Goal: Information Seeking & Learning: Learn about a topic

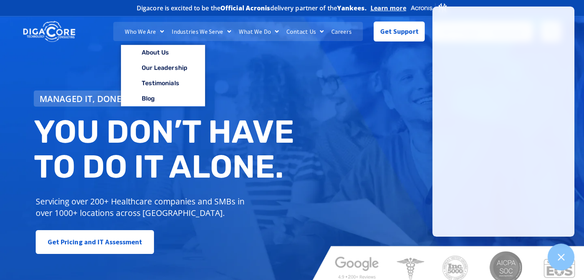
click at [145, 33] on link "Who We Are" at bounding box center [144, 31] width 47 height 19
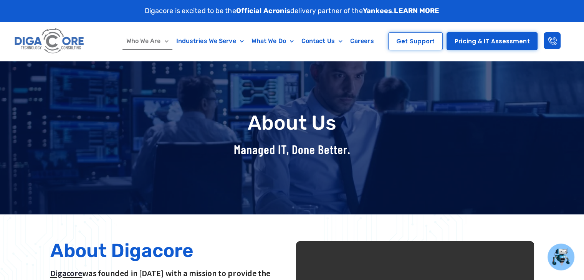
click at [135, 39] on link "Who We Are" at bounding box center [147, 41] width 50 height 18
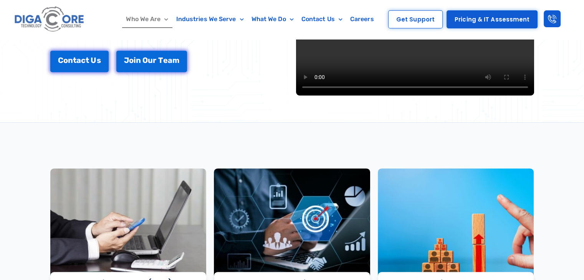
scroll to position [154, 0]
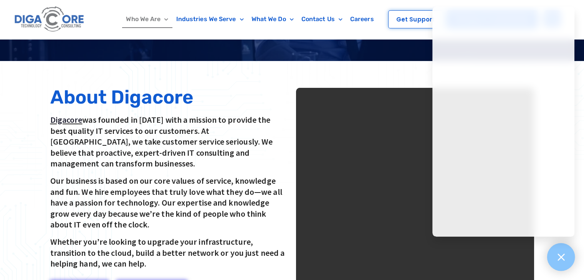
click at [556, 257] on icon at bounding box center [561, 257] width 10 height 10
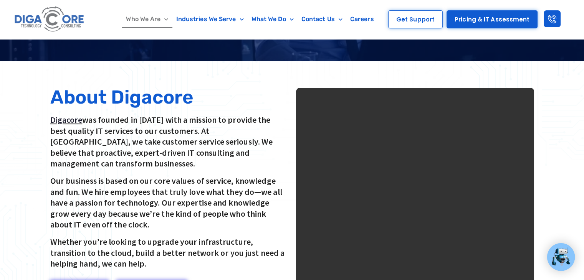
click at [408, 182] on video at bounding box center [415, 207] width 238 height 238
click at [453, 180] on video at bounding box center [415, 207] width 238 height 238
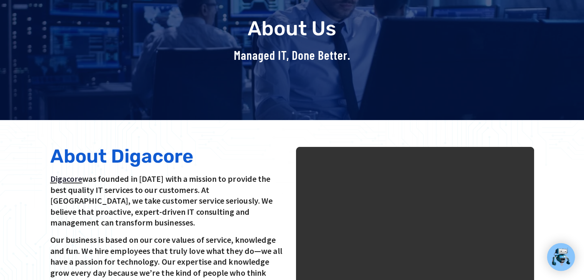
scroll to position [0, 0]
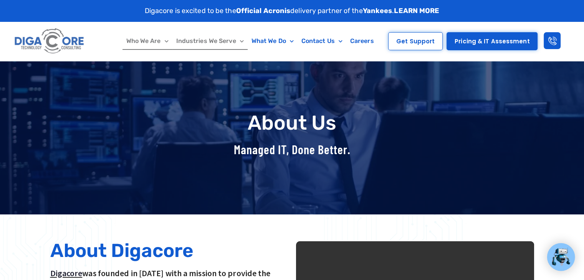
click at [209, 38] on link "Industries We Serve" at bounding box center [209, 41] width 75 height 18
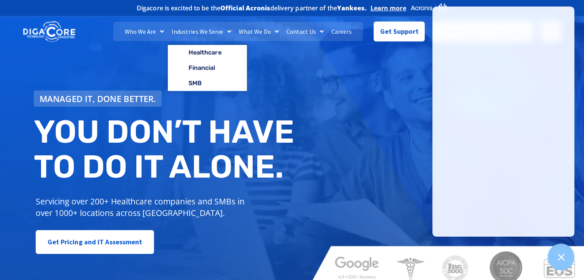
click at [197, 29] on link "Industries We Serve" at bounding box center [201, 31] width 67 height 19
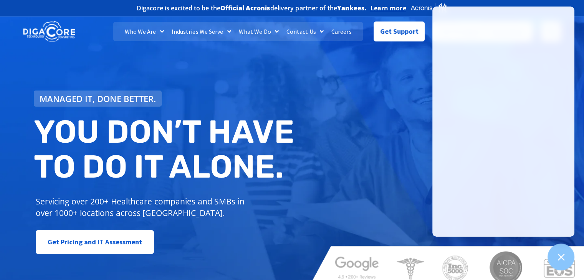
click at [71, 37] on img at bounding box center [49, 31] width 52 height 23
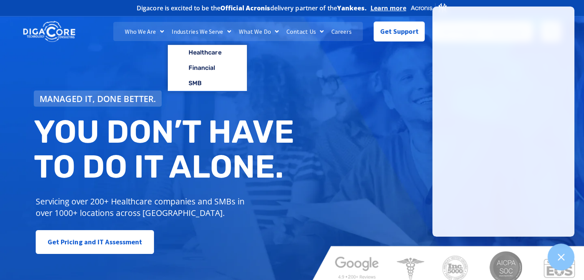
click at [204, 27] on link "Industries We Serve" at bounding box center [201, 31] width 67 height 19
click at [211, 33] on link "Industries We Serve" at bounding box center [201, 31] width 67 height 19
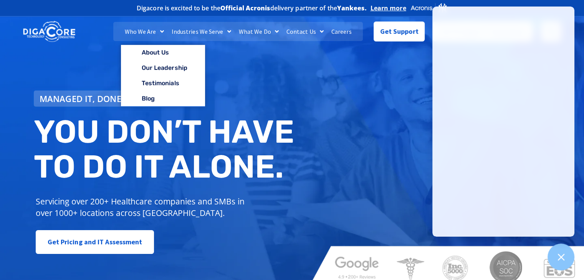
click at [144, 28] on link "Who We Are" at bounding box center [144, 31] width 47 height 19
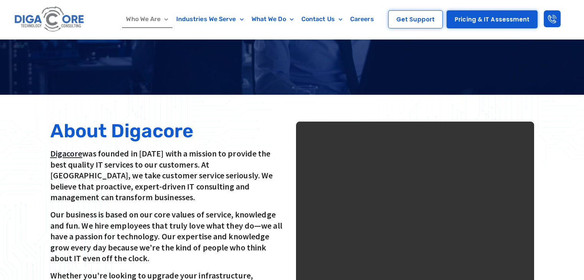
scroll to position [154, 0]
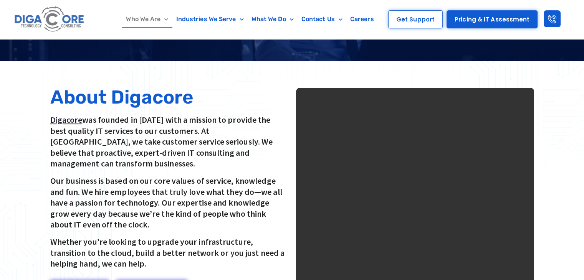
click at [413, 149] on video at bounding box center [415, 207] width 238 height 238
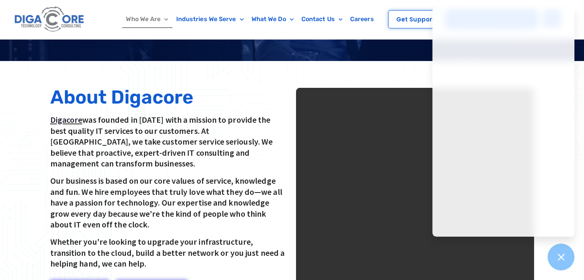
scroll to position [0, 0]
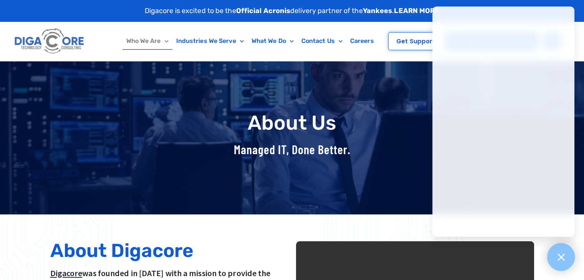
click at [562, 259] on icon at bounding box center [561, 257] width 7 height 7
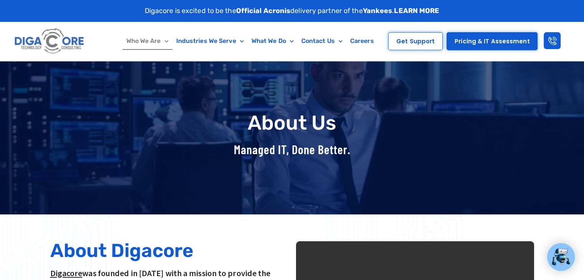
click at [548, 115] on div at bounding box center [292, 138] width 584 height 154
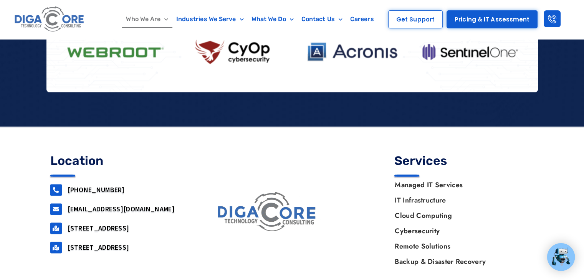
scroll to position [1049, 0]
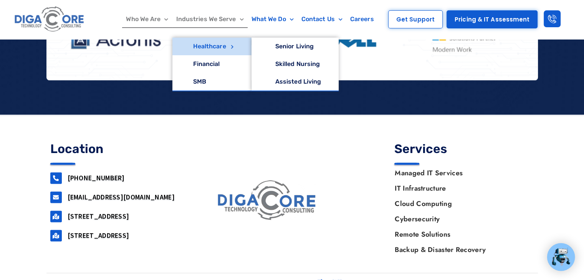
click at [223, 43] on link "Healthcare" at bounding box center [211, 47] width 79 height 18
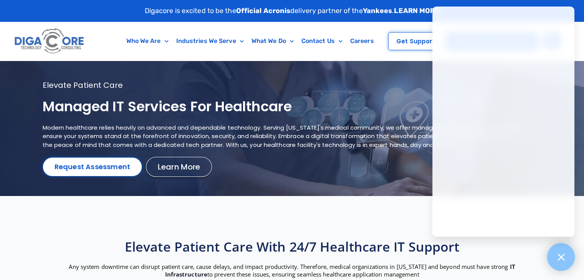
click at [566, 250] on div at bounding box center [561, 257] width 28 height 28
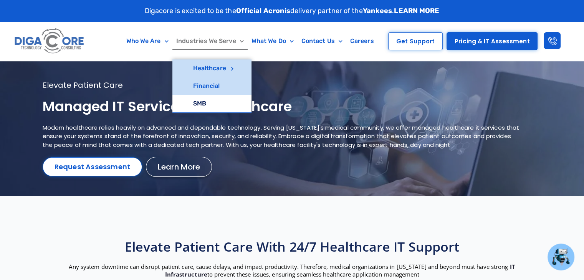
click at [209, 84] on link "Financial" at bounding box center [211, 86] width 79 height 18
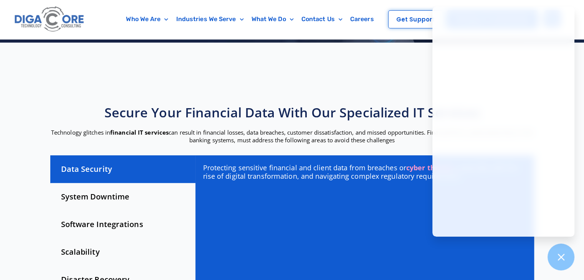
scroll to position [192, 0]
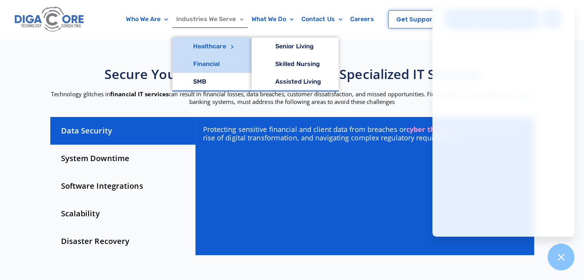
click at [209, 49] on link "Healthcare" at bounding box center [211, 47] width 79 height 18
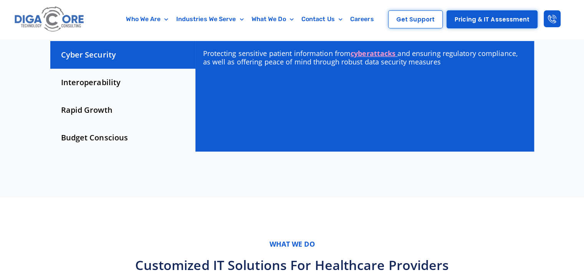
scroll to position [192, 0]
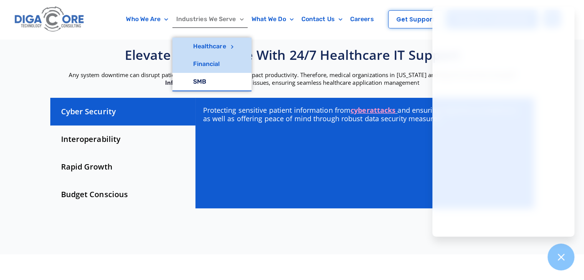
click at [195, 62] on link "Financial" at bounding box center [211, 64] width 79 height 18
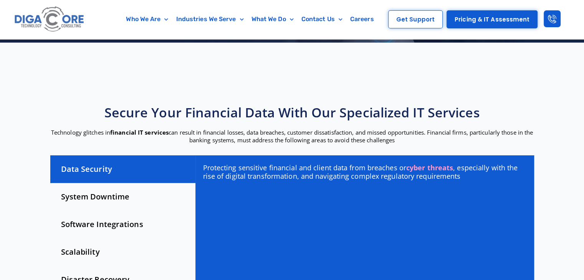
scroll to position [230, 0]
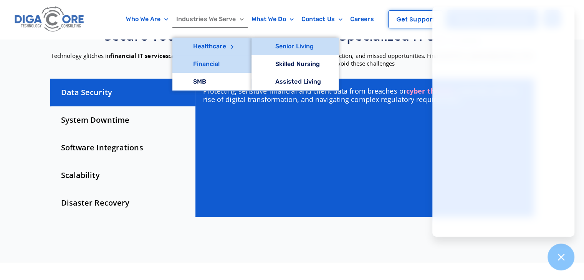
click at [302, 48] on link "Senior Living" at bounding box center [296, 47] width 88 height 18
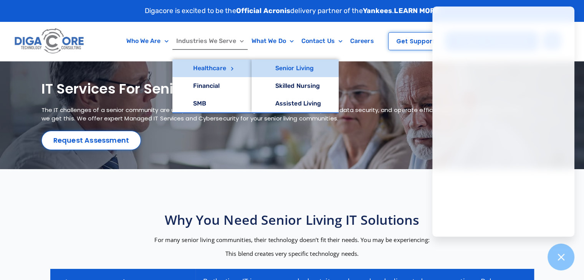
click at [294, 71] on link "Senior Living" at bounding box center [296, 69] width 88 height 18
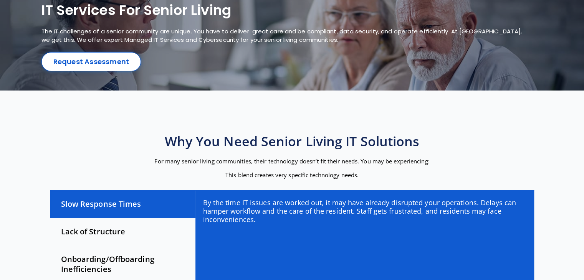
scroll to position [192, 0]
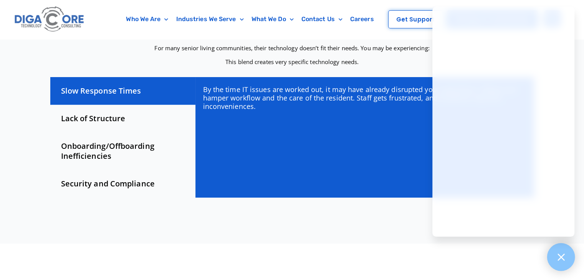
click at [565, 259] on icon at bounding box center [561, 257] width 10 height 10
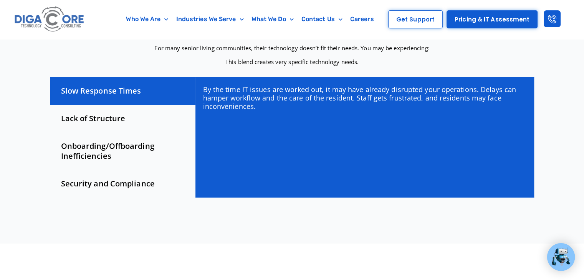
click at [145, 214] on section "Why You Need Senior Living IT Solutions For many senior living communities, the…" at bounding box center [292, 110] width 584 height 266
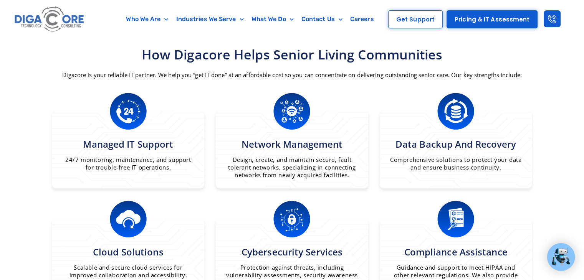
scroll to position [422, 0]
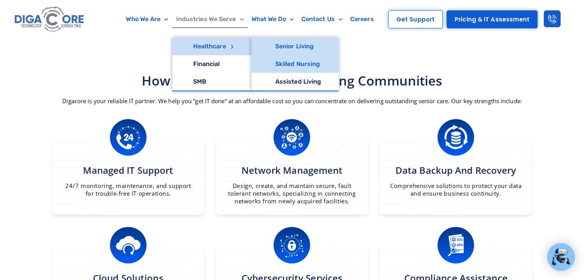
click at [281, 62] on link "Skilled Nursing" at bounding box center [296, 64] width 88 height 18
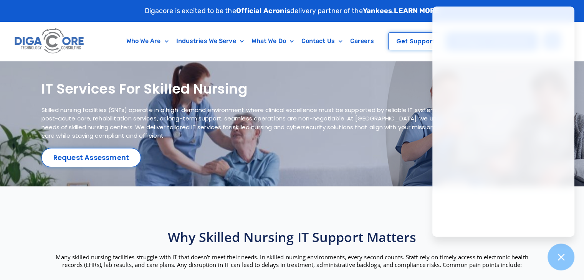
drag, startPoint x: 554, startPoint y: 253, endPoint x: 540, endPoint y: 240, distance: 19.6
click at [554, 251] on div at bounding box center [561, 257] width 27 height 27
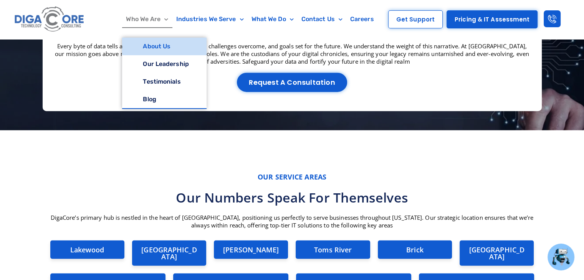
scroll to position [1867, 0]
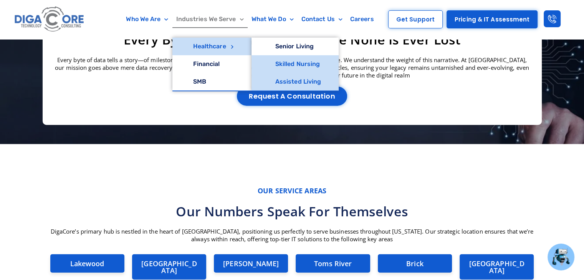
click at [294, 83] on link "Assisted Living" at bounding box center [296, 82] width 88 height 18
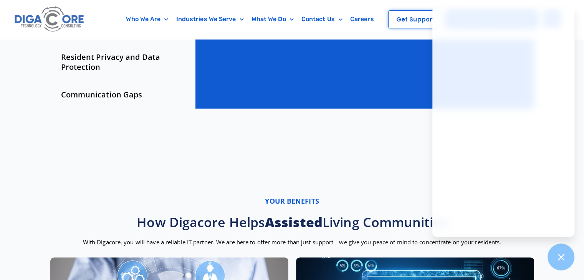
scroll to position [307, 0]
click at [556, 251] on div at bounding box center [561, 257] width 28 height 28
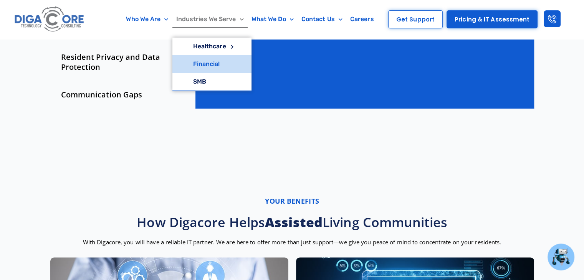
click at [230, 63] on link "Financial" at bounding box center [211, 64] width 79 height 18
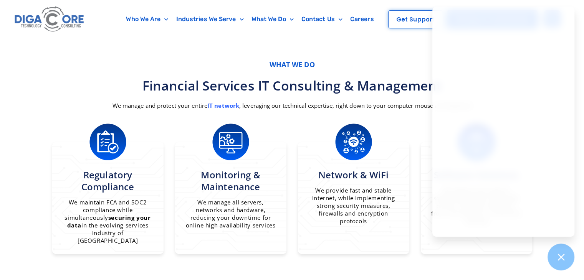
scroll to position [384, 0]
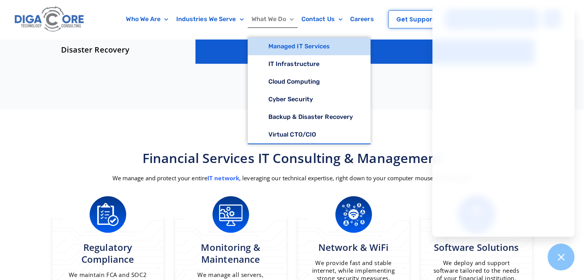
click at [292, 46] on link "Managed IT Services" at bounding box center [309, 47] width 123 height 18
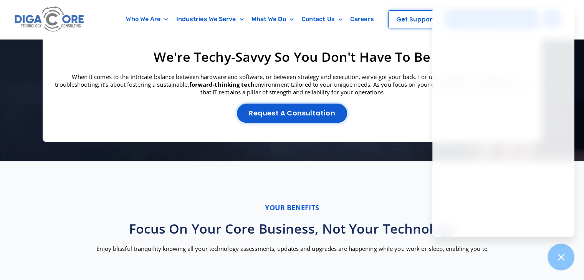
scroll to position [1037, 0]
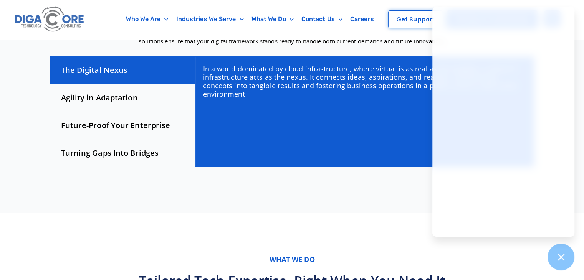
scroll to position [38, 0]
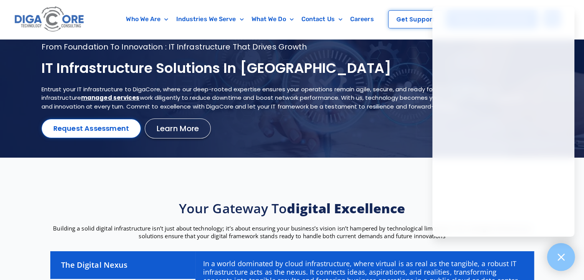
click at [558, 260] on icon at bounding box center [561, 257] width 7 height 7
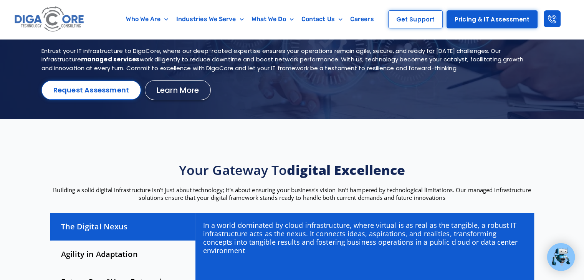
scroll to position [154, 0]
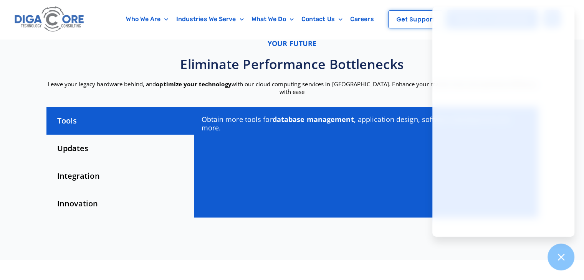
scroll to position [192, 0]
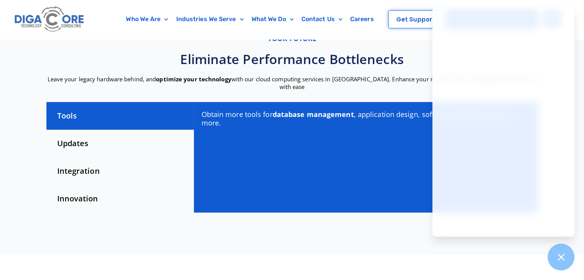
click at [114, 130] on div "Updates" at bounding box center [119, 144] width 147 height 28
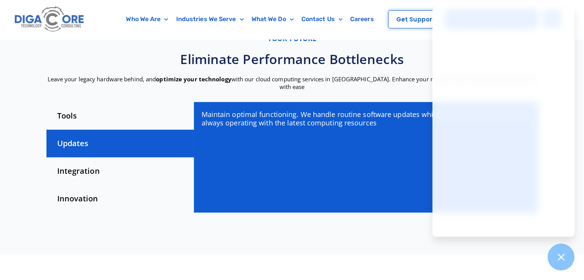
click at [92, 157] on div "Integration" at bounding box center [119, 171] width 147 height 28
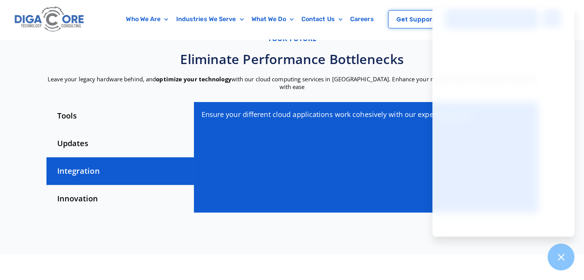
click at [89, 185] on div "Innovation" at bounding box center [119, 199] width 147 height 28
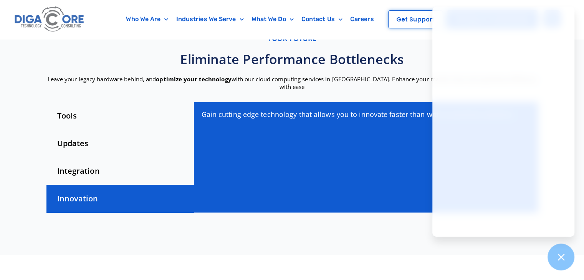
click at [100, 131] on div "Updates" at bounding box center [119, 144] width 147 height 28
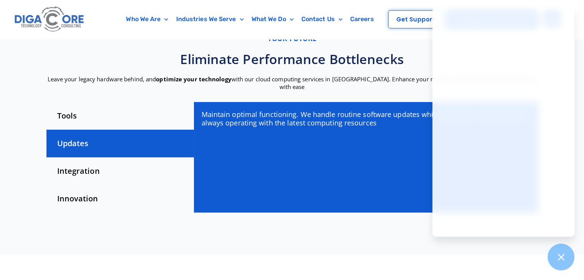
click at [100, 108] on div "Tools" at bounding box center [119, 116] width 147 height 28
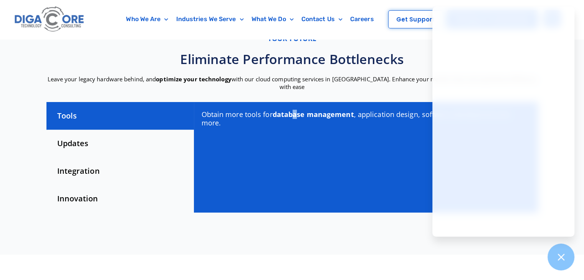
drag, startPoint x: 296, startPoint y: 225, endPoint x: 298, endPoint y: 222, distance: 4.0
click at [296, 225] on section "Your future Eliminate performance bottlenecks Leave your legacy hardware behind…" at bounding box center [292, 126] width 584 height 260
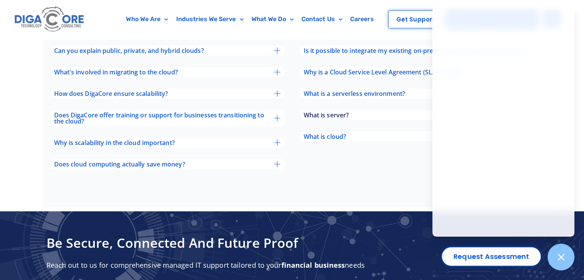
scroll to position [2189, 0]
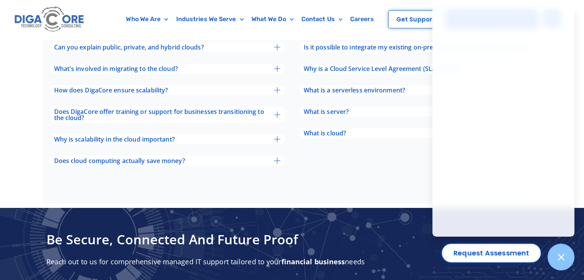
click at [340, 135] on div "Can the cloud support my remote work operations? Yes! The cloud allows for seam…" at bounding box center [417, 62] width 242 height 221
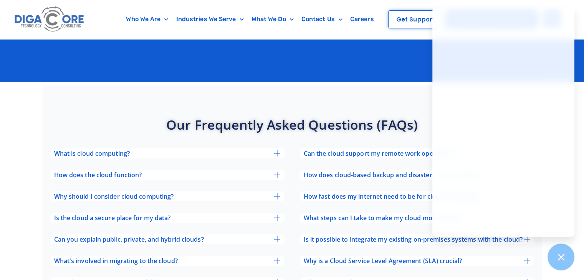
scroll to position [1935, 0]
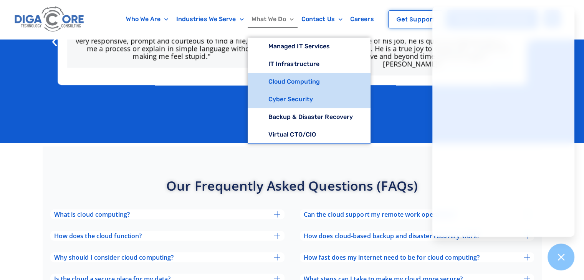
click at [280, 96] on link "Cyber Security" at bounding box center [309, 100] width 123 height 18
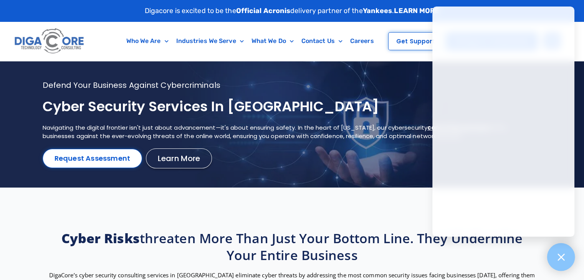
click at [560, 259] on icon at bounding box center [561, 257] width 10 height 10
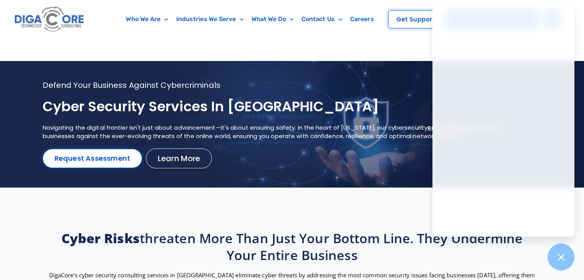
scroll to position [154, 0]
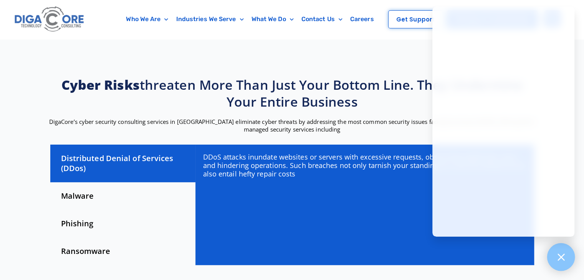
click at [563, 258] on icon at bounding box center [561, 257] width 7 height 7
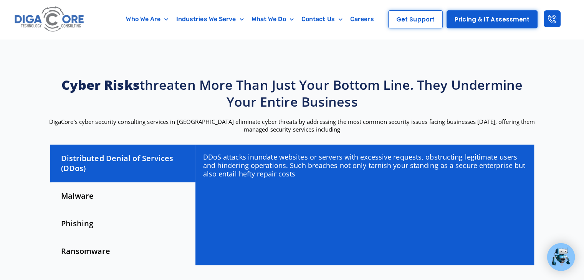
click at [84, 197] on div "Malware" at bounding box center [122, 196] width 145 height 28
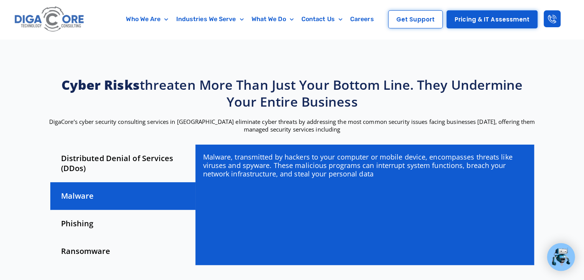
click at [74, 225] on div "Phishing" at bounding box center [122, 224] width 145 height 28
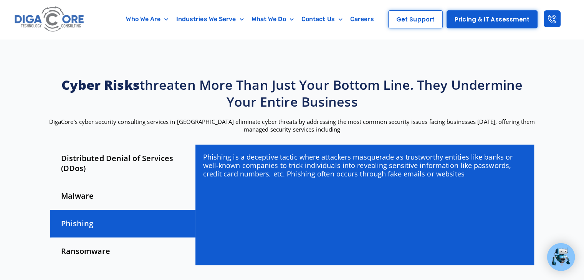
click at [75, 238] on div "Ransomware" at bounding box center [122, 252] width 145 height 28
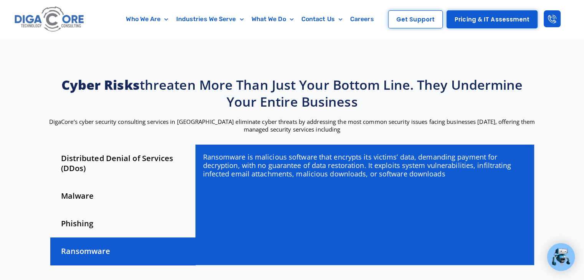
click at [113, 161] on div "Distributed Denial of Services (DDos)" at bounding box center [122, 164] width 145 height 38
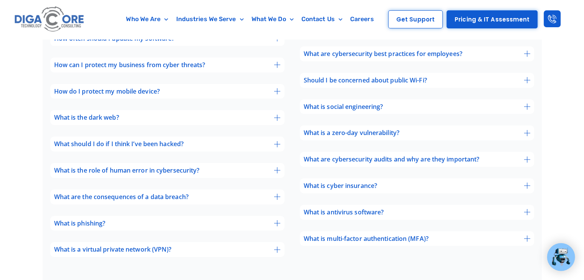
scroll to position [2496, 0]
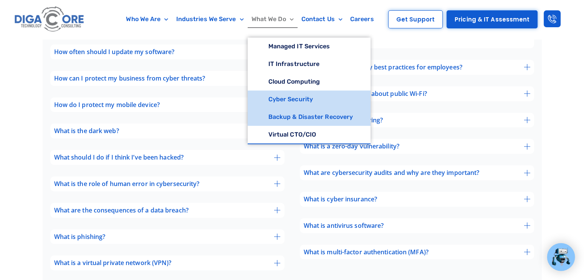
click at [295, 116] on link "Backup & Disaster Recovery" at bounding box center [309, 117] width 123 height 18
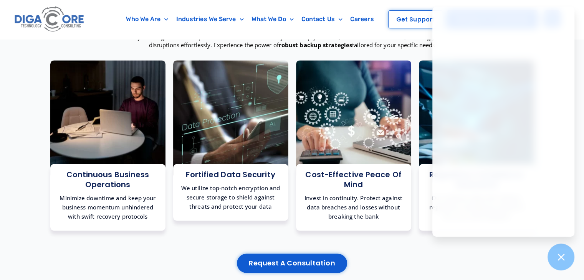
scroll to position [1267, 0]
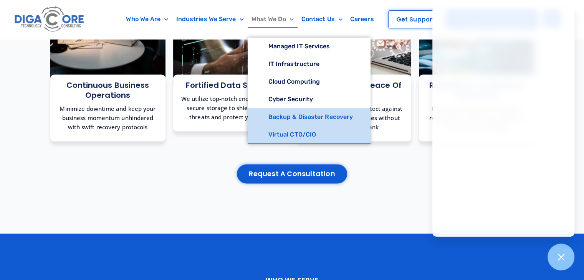
click at [278, 129] on link "Virtual CTO/CIO" at bounding box center [309, 135] width 123 height 18
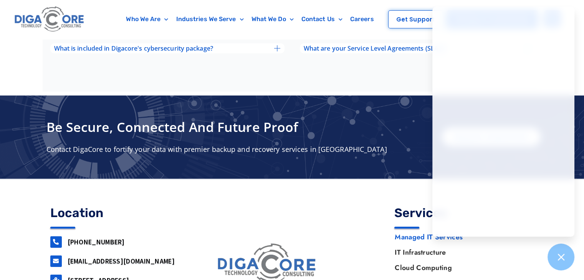
scroll to position [2662, 0]
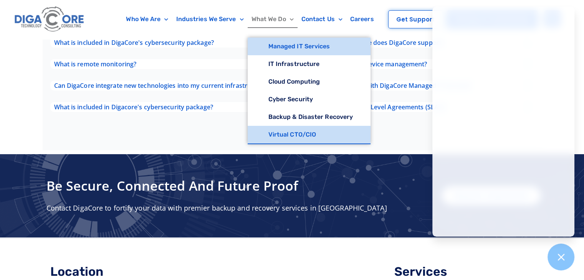
click at [279, 136] on link "Virtual CTO/CIO" at bounding box center [309, 135] width 123 height 18
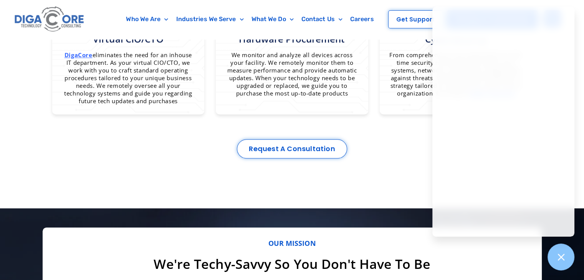
scroll to position [755, 0]
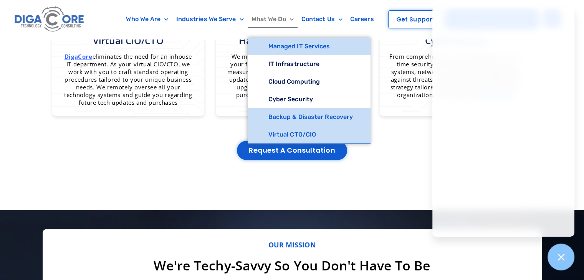
click at [291, 117] on link "Backup & Disaster Recovery" at bounding box center [309, 117] width 123 height 18
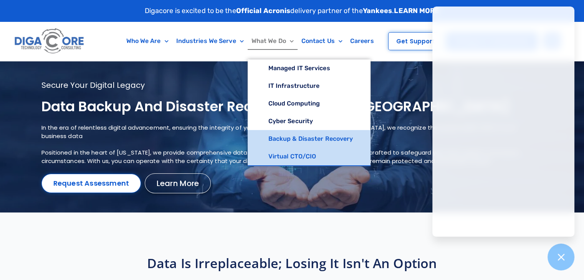
click at [295, 154] on link "Virtual CTO/CIO" at bounding box center [309, 157] width 123 height 18
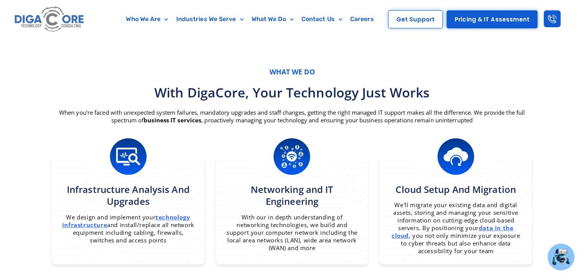
scroll to position [333, 0]
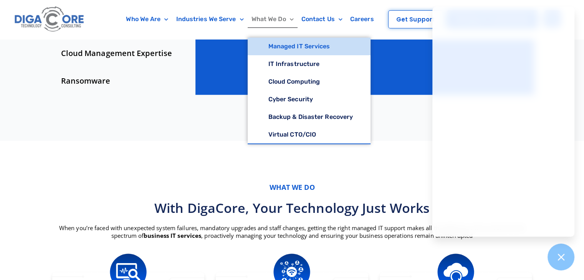
click at [267, 43] on link "Managed IT Services" at bounding box center [309, 47] width 123 height 18
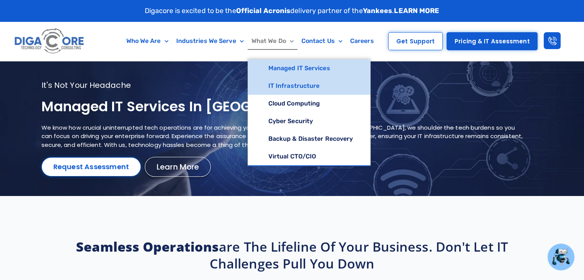
click at [273, 84] on link "IT Infrastructure" at bounding box center [309, 86] width 123 height 18
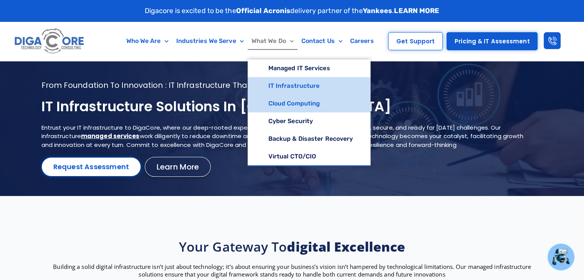
click at [293, 106] on link "Cloud Computing" at bounding box center [309, 104] width 123 height 18
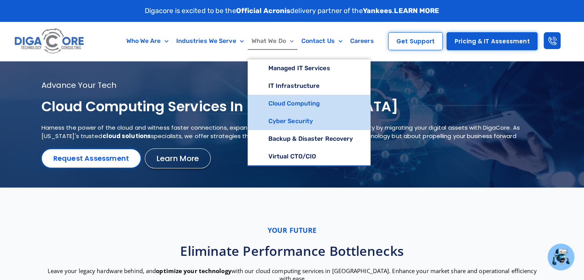
click at [304, 118] on link "Cyber Security" at bounding box center [309, 122] width 123 height 18
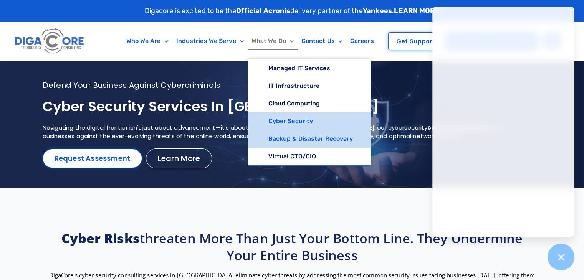
click at [290, 137] on link "Backup & Disaster Recovery" at bounding box center [309, 139] width 123 height 18
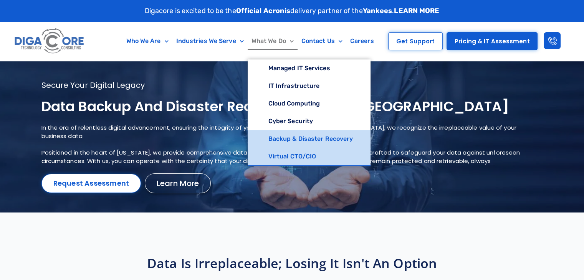
click at [307, 159] on link "Virtual CTO/CIO" at bounding box center [309, 157] width 123 height 18
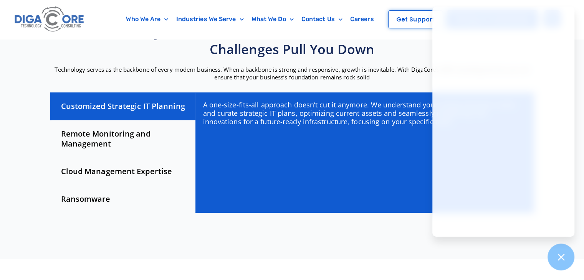
scroll to position [141, 0]
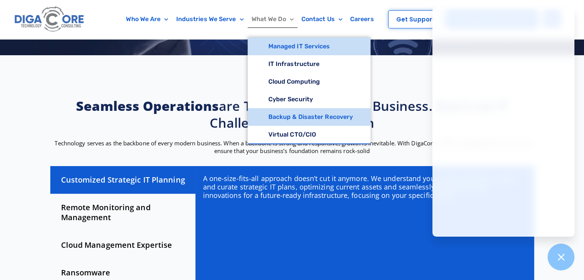
click at [286, 119] on link "Backup & Disaster Recovery" at bounding box center [309, 117] width 123 height 18
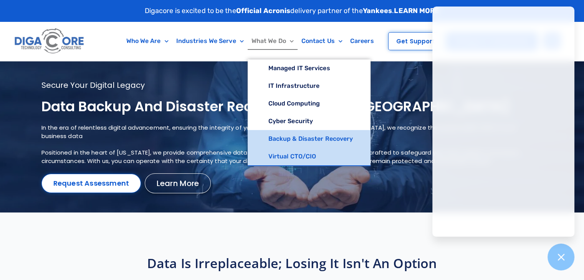
click at [289, 153] on link "Virtual CTO/CIO" at bounding box center [309, 157] width 123 height 18
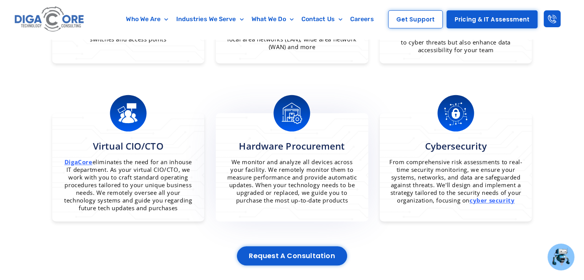
scroll to position [640, 0]
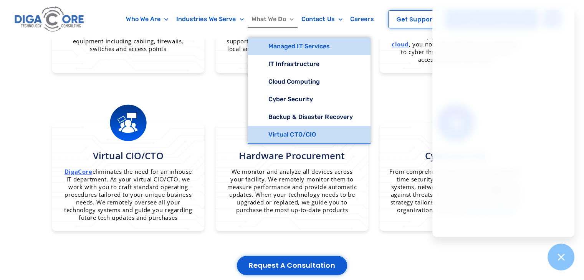
click at [283, 50] on link "Managed IT Services" at bounding box center [309, 47] width 123 height 18
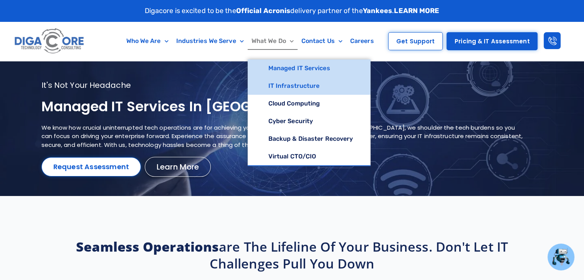
click at [285, 88] on link "IT Infrastructure" at bounding box center [309, 86] width 123 height 18
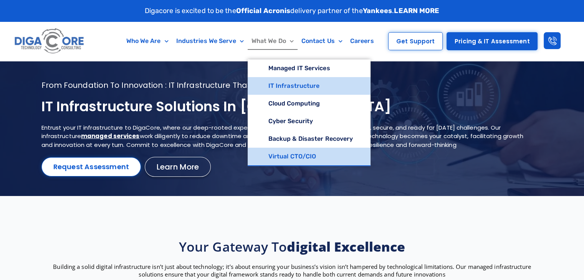
click at [276, 152] on link "Virtual CTO/CIO" at bounding box center [309, 157] width 123 height 18
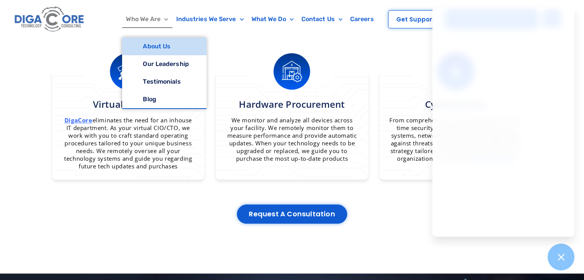
scroll to position [678, 0]
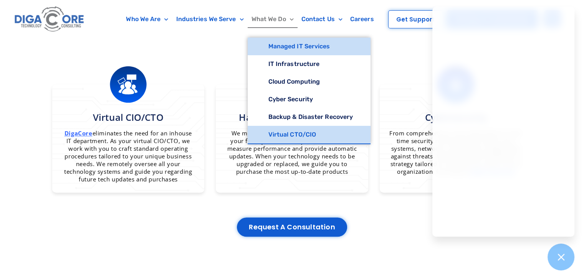
click at [285, 46] on link "Managed IT Services" at bounding box center [309, 47] width 123 height 18
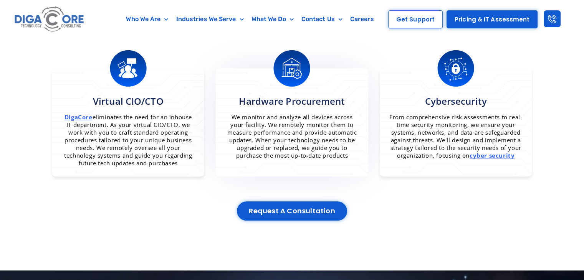
scroll to position [691, 0]
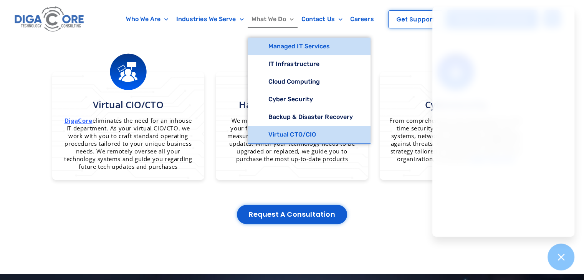
click at [283, 131] on link "Virtual CTO/CIO" at bounding box center [309, 135] width 123 height 18
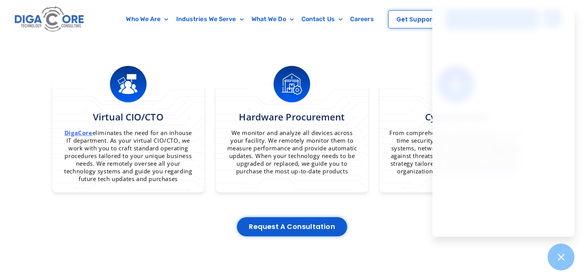
scroll to position [678, 0]
click at [333, 119] on span "Hardware Procurement" at bounding box center [292, 117] width 106 height 13
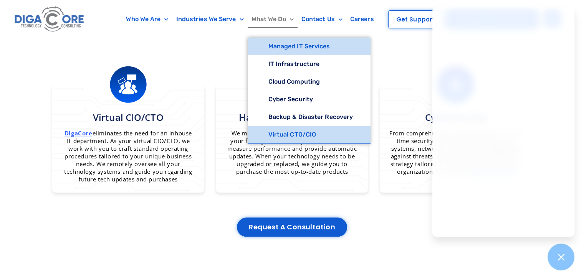
click at [285, 131] on link "Virtual CTO/CIO" at bounding box center [309, 135] width 123 height 18
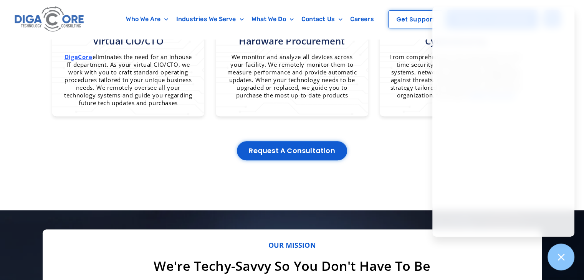
scroll to position [755, 0]
